Goal: Task Accomplishment & Management: Complete application form

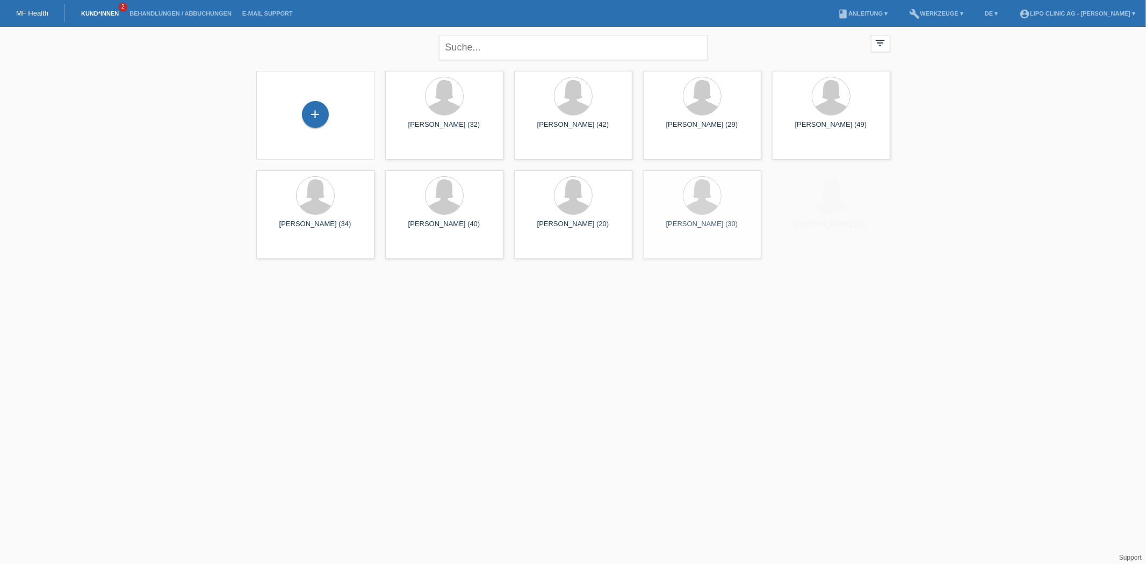
click at [291, 98] on div "+" at bounding box center [315, 115] width 118 height 89
click at [309, 106] on div "+" at bounding box center [315, 114] width 27 height 27
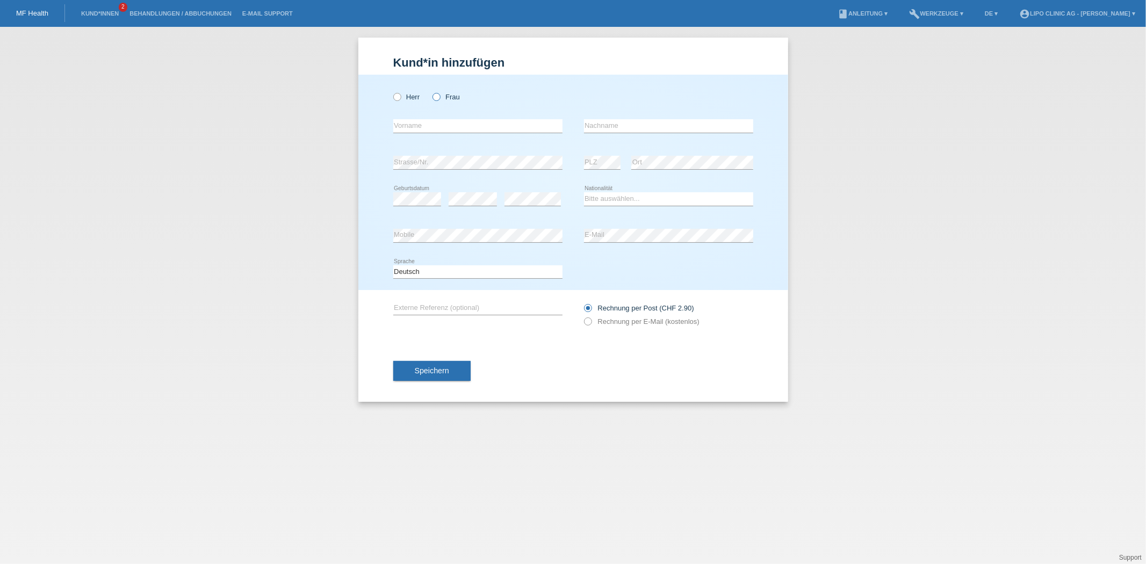
click at [431, 91] on icon at bounding box center [431, 91] width 0 height 0
click at [438, 99] on input "Frau" at bounding box center [435, 96] width 7 height 7
radio input "true"
click at [452, 131] on input "text" at bounding box center [477, 125] width 169 height 13
type input "[PERSON_NAME]"
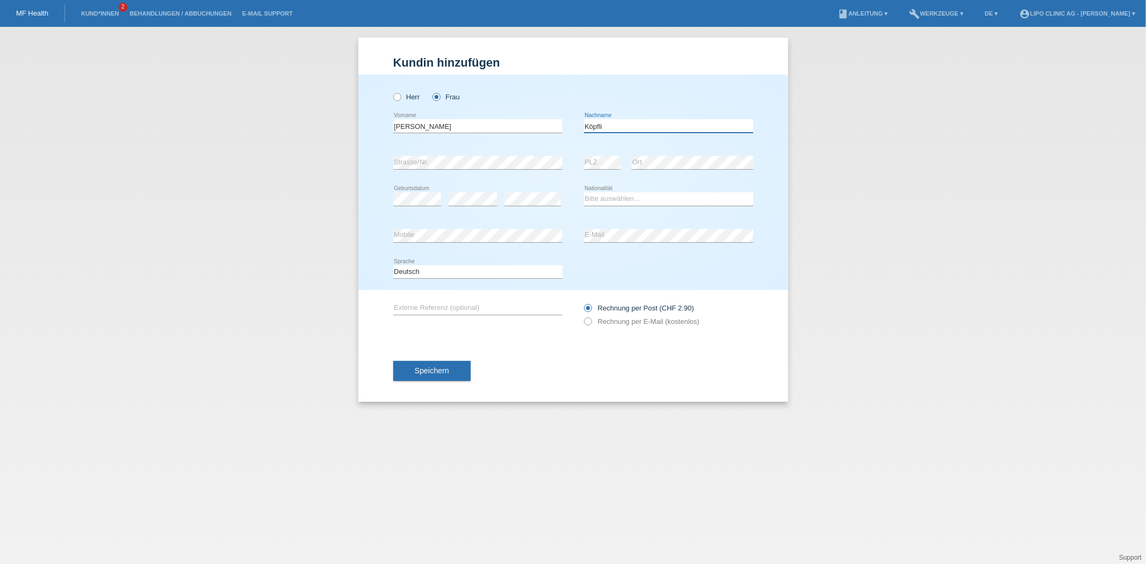
type input "Köpfli"
click at [433, 151] on div "error Strasse/Nr." at bounding box center [477, 162] width 169 height 37
click at [484, 206] on div "error" at bounding box center [472, 199] width 48 height 37
drag, startPoint x: 616, startPoint y: 195, endPoint x: 614, endPoint y: 202, distance: 7.2
click at [616, 195] on select "Bitte auswählen... Schweiz Deutschland Liechtenstein Österreich ------------ Af…" at bounding box center [668, 198] width 169 height 13
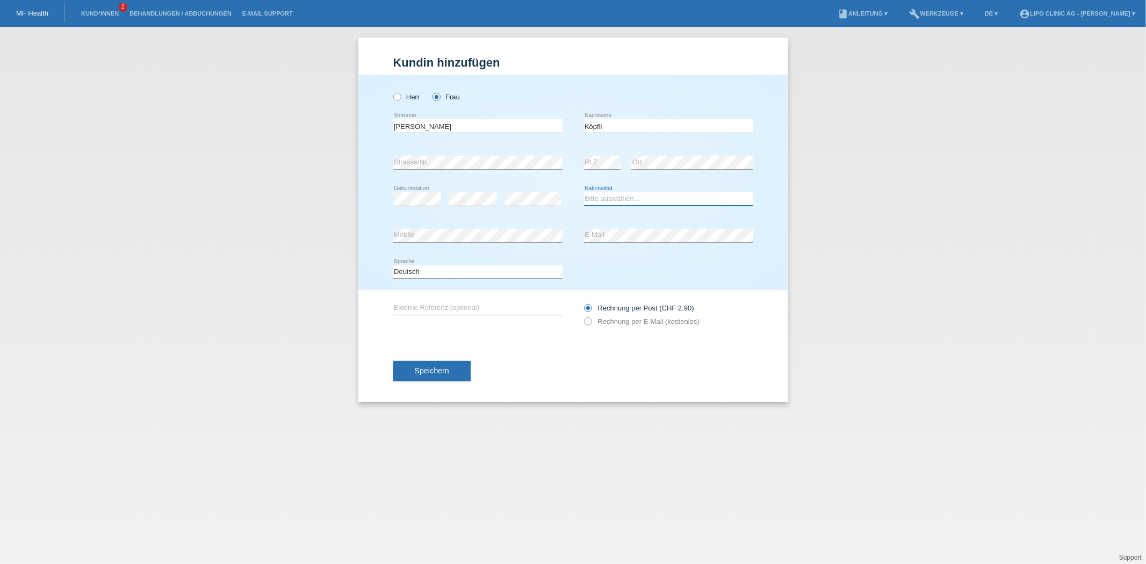
select select "CH"
click at [584, 192] on select "Bitte auswählen... Schweiz Deutschland Liechtenstein Österreich ------------ Af…" at bounding box center [668, 198] width 169 height 13
click at [425, 365] on button "Speichern" at bounding box center [431, 371] width 77 height 20
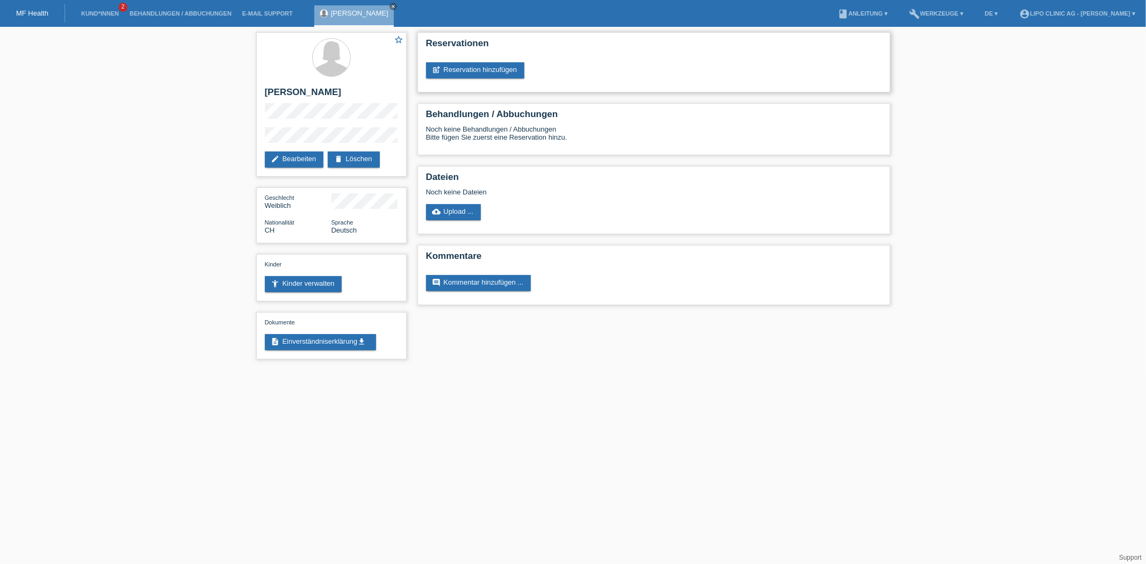
click at [459, 60] on div "Reservationen post_add Reservation hinzufügen" at bounding box center [653, 62] width 473 height 60
click at [460, 66] on link "post_add Reservation hinzufügen" at bounding box center [475, 70] width 99 height 16
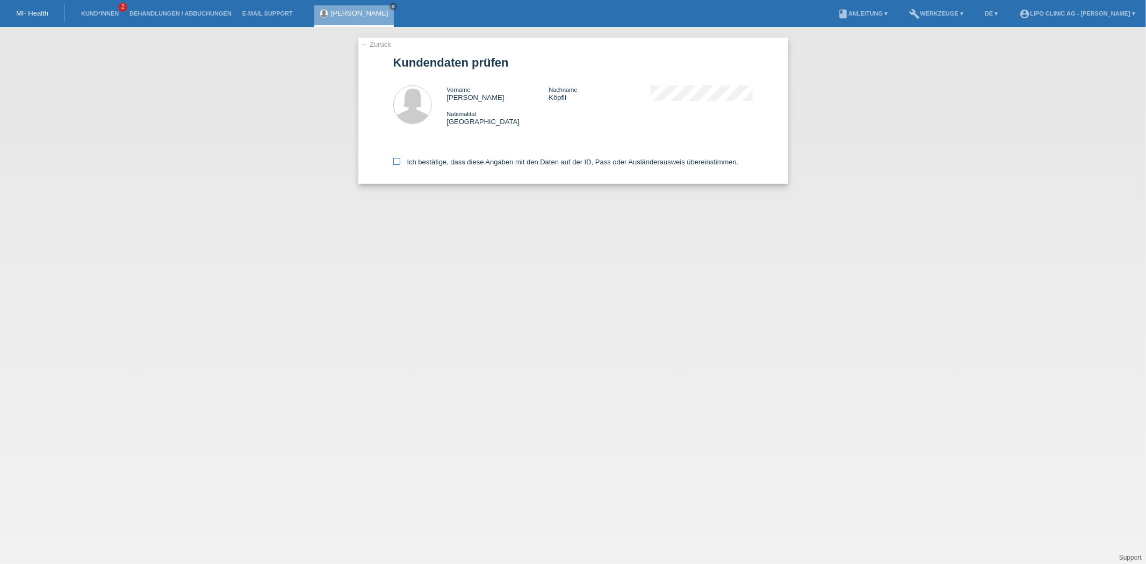
click at [405, 164] on label "Ich bestätige, dass diese Angaben mit den Daten auf der ID, Pass oder Ausländer…" at bounding box center [565, 162] width 345 height 8
click at [400, 164] on input "Ich bestätige, dass diese Angaben mit den Daten auf der ID, Pass oder Ausländer…" at bounding box center [396, 161] width 7 height 7
checkbox input "true"
